Goal: Find specific page/section: Find specific page/section

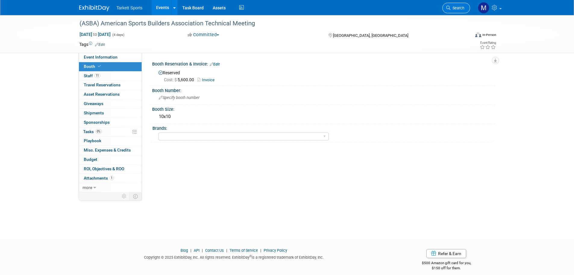
click at [454, 7] on span "Search" at bounding box center [458, 8] width 14 height 5
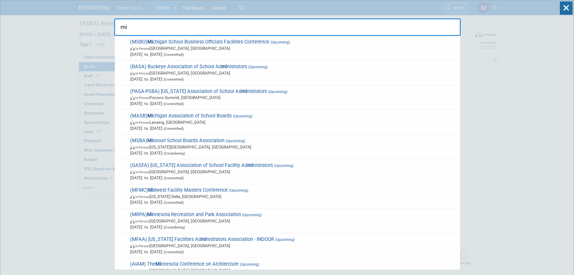
type input "mid"
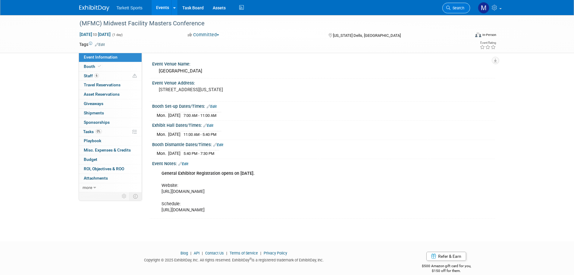
click at [461, 8] on span "Search" at bounding box center [458, 8] width 14 height 5
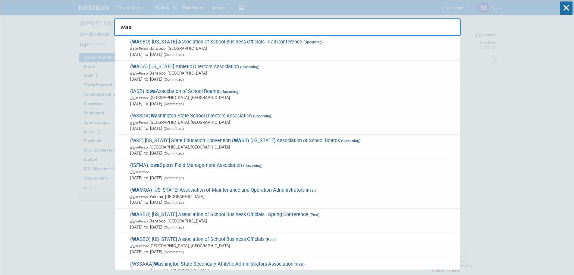
type input "wasb"
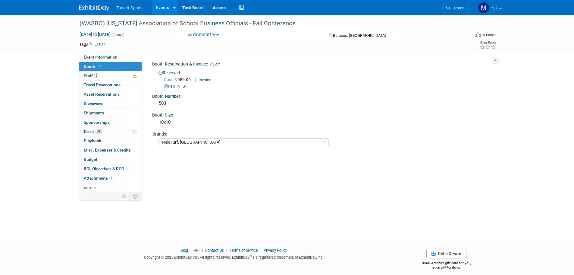
select select "FieldTurf, [GEOGRAPHIC_DATA]"
